Goal: Information Seeking & Learning: Learn about a topic

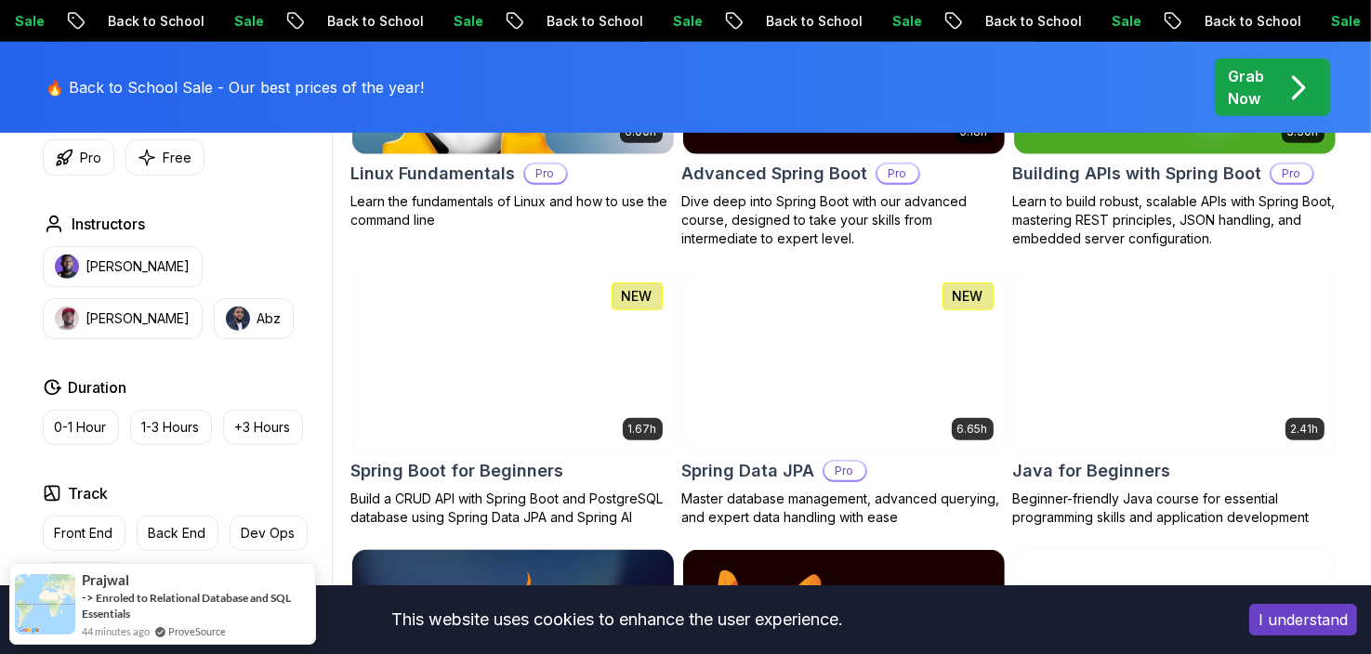
scroll to position [557, 0]
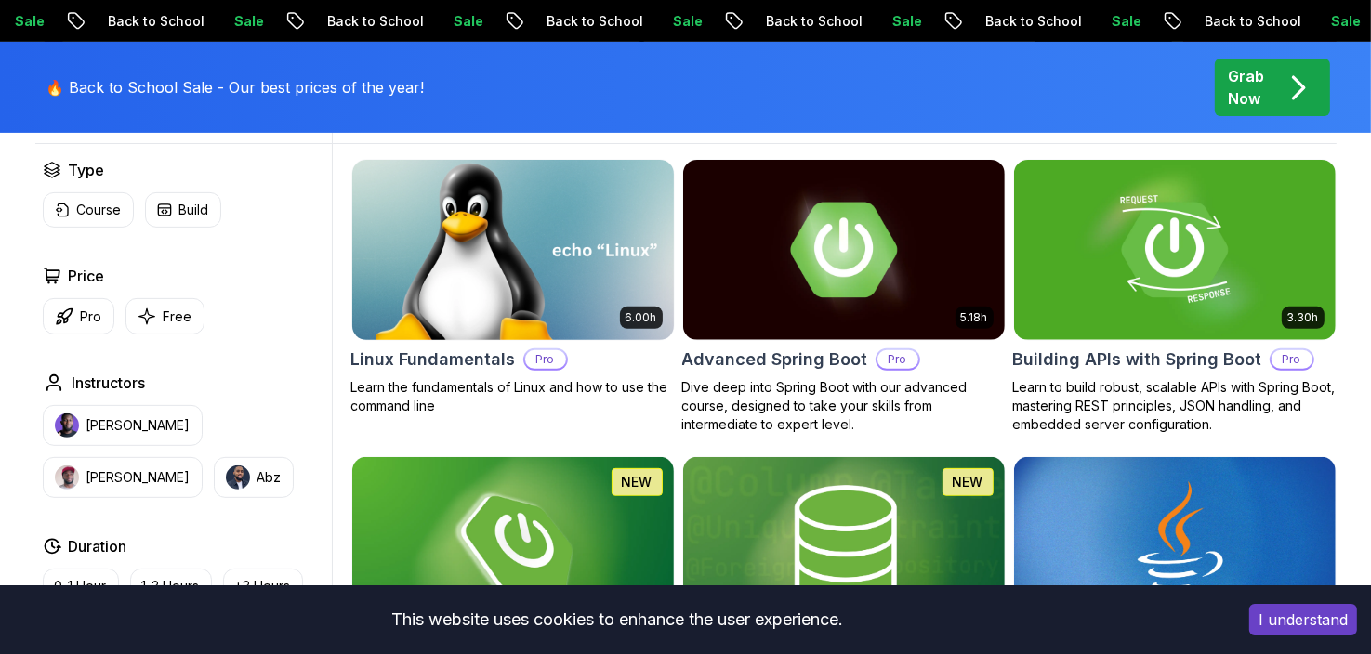
click at [522, 283] on img at bounding box center [512, 249] width 337 height 189
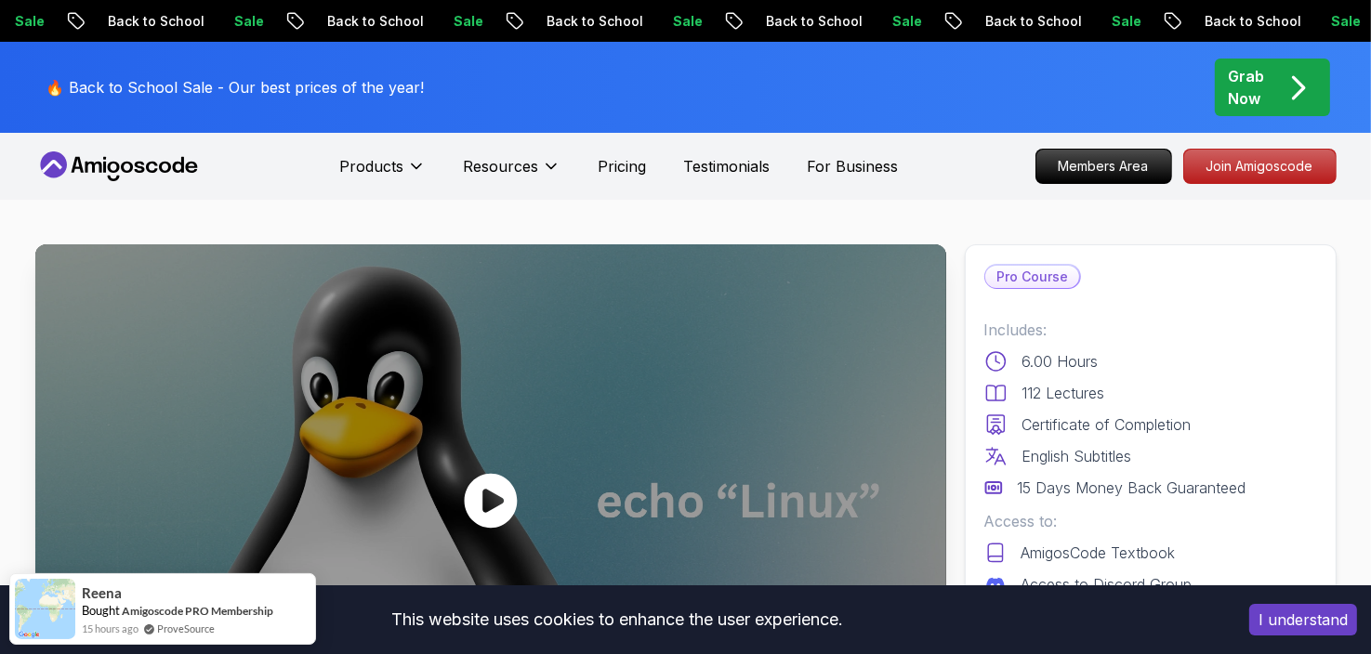
click at [511, 477] on icon at bounding box center [491, 501] width 56 height 56
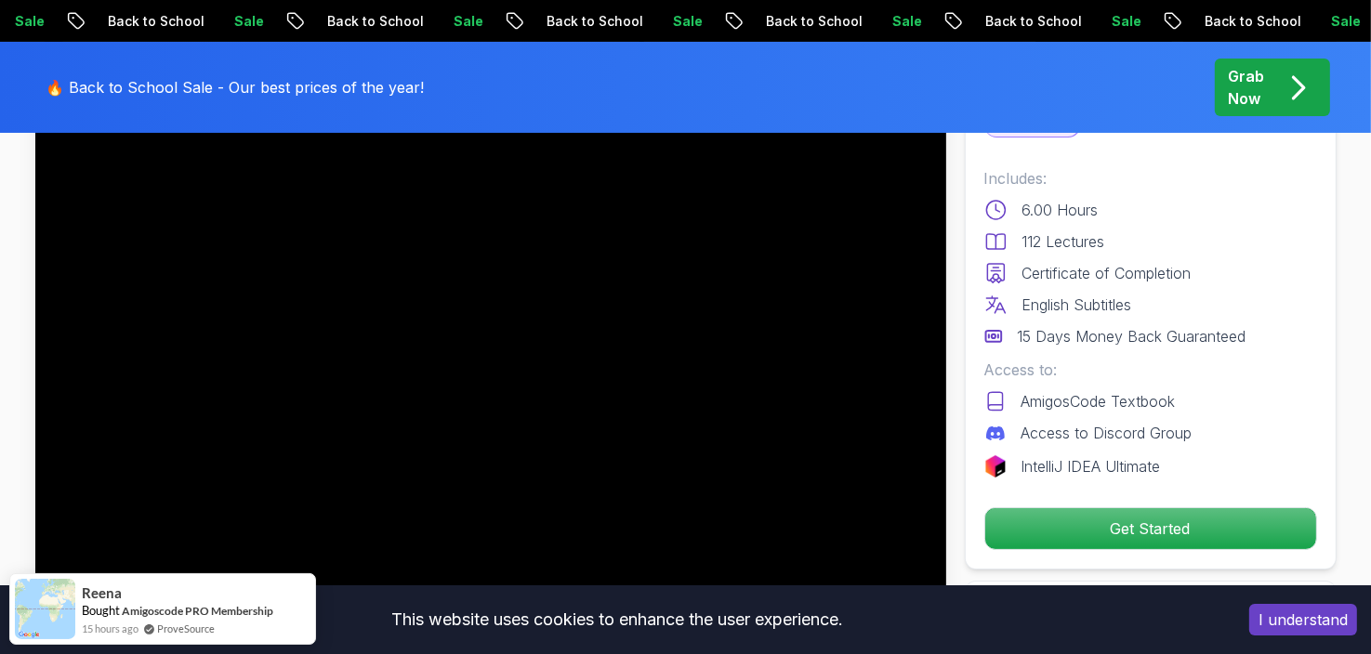
scroll to position [372, 0]
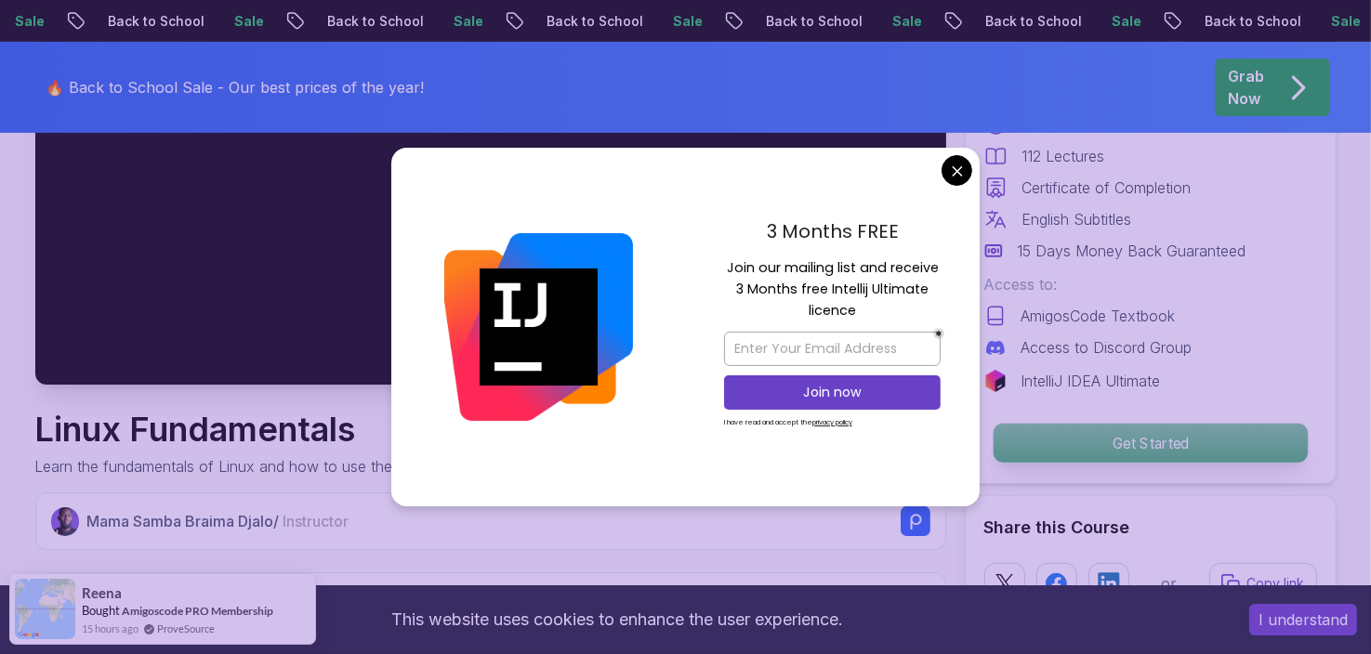
click at [1174, 430] on p "Get Started" at bounding box center [1149, 443] width 314 height 39
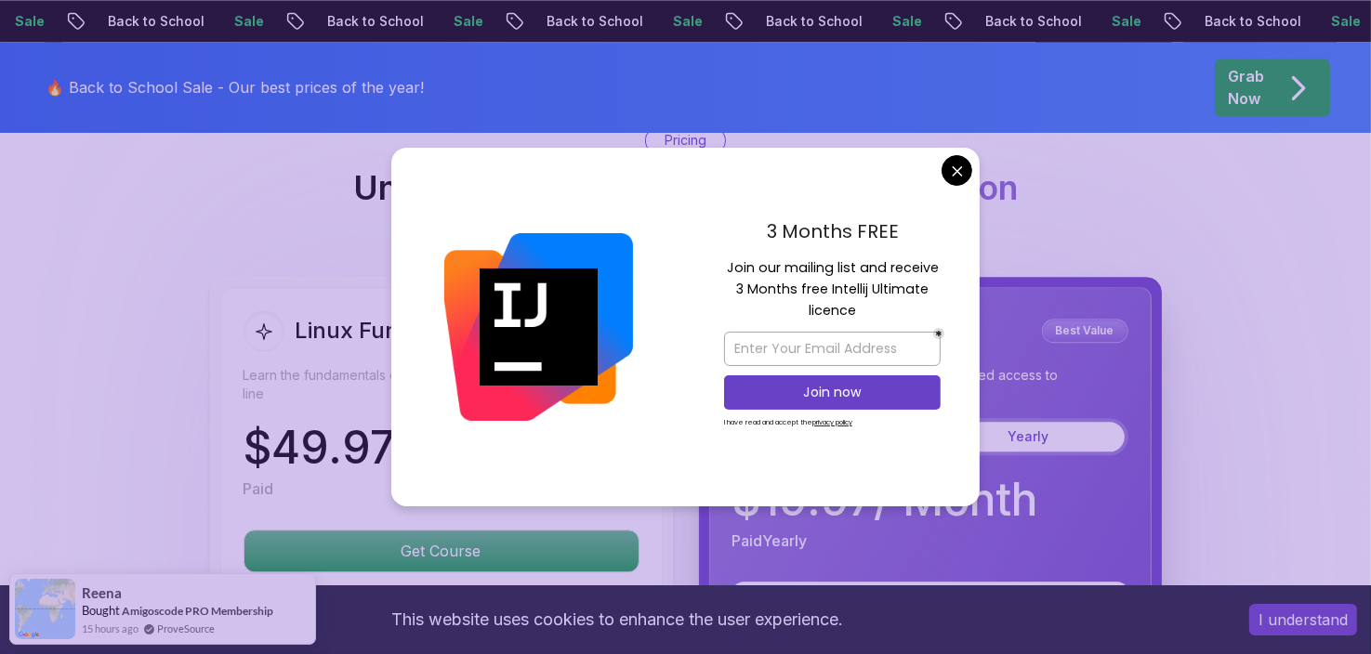
scroll to position [4114, 0]
